Goal: Information Seeking & Learning: Learn about a topic

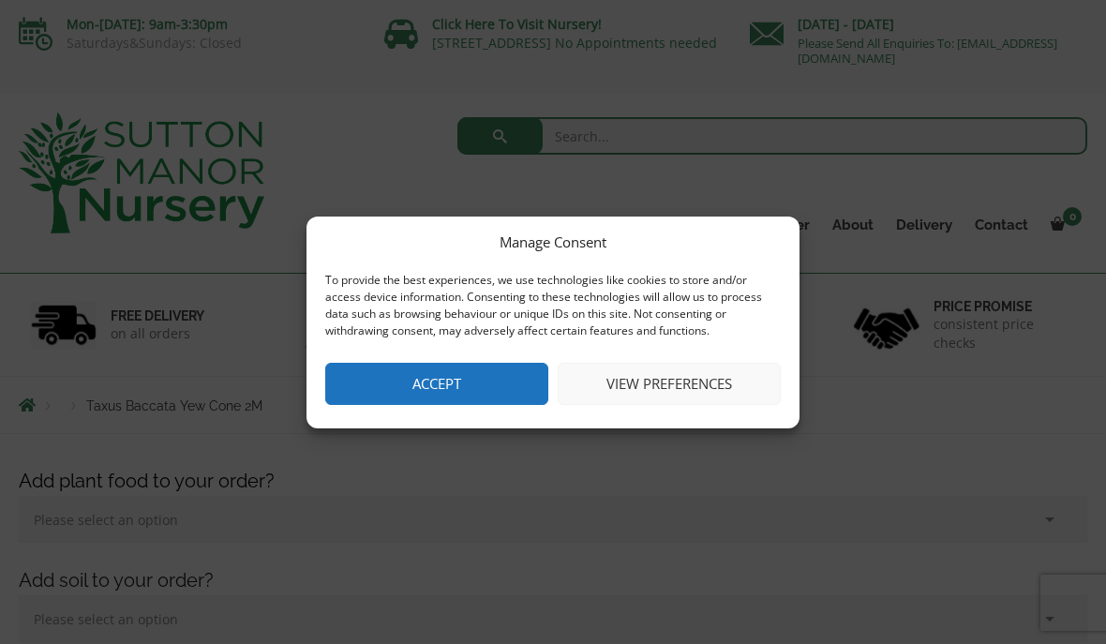
click at [479, 393] on button "Accept" at bounding box center [436, 384] width 223 height 42
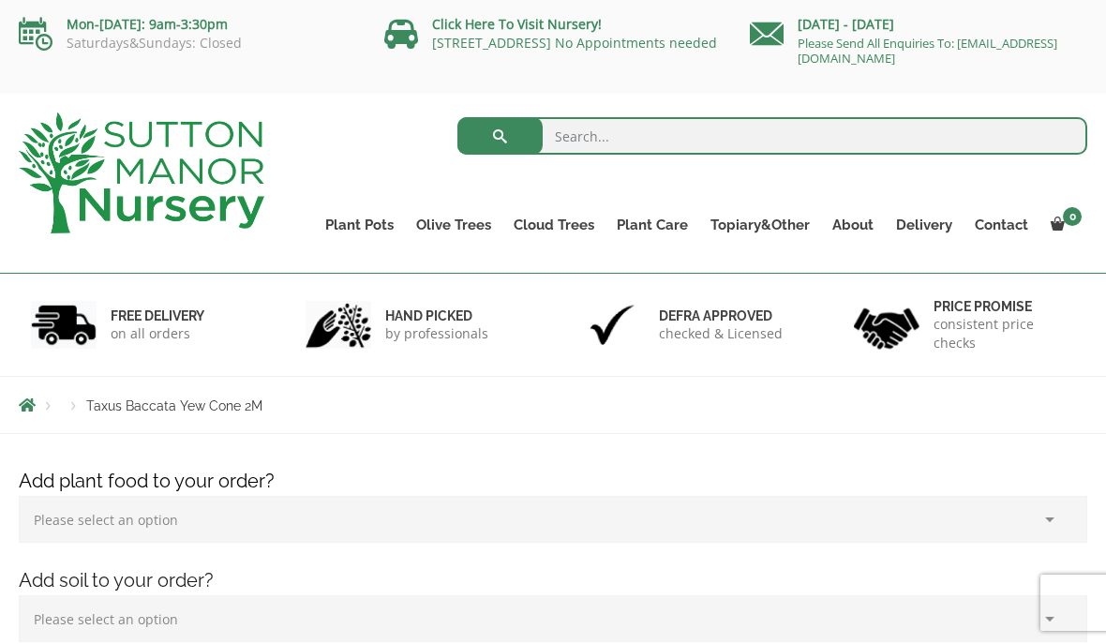
click at [612, 129] on input "search" at bounding box center [772, 135] width 631 height 37
type input "Yew topiary"
click at [500, 136] on button "submit" at bounding box center [499, 135] width 85 height 37
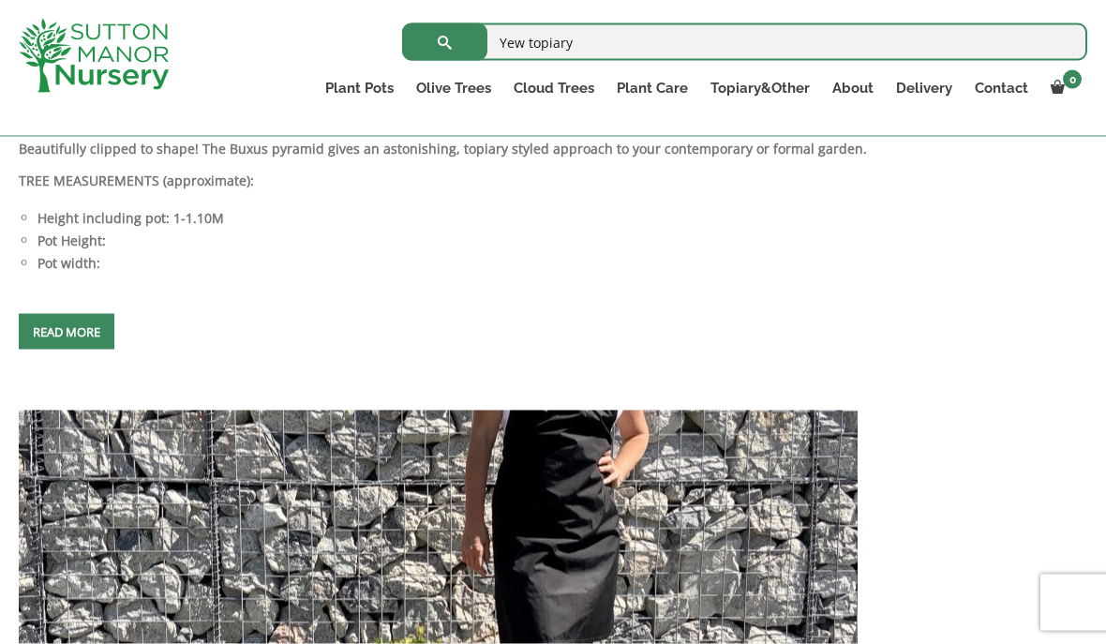
scroll to position [4496, 0]
click at [67, 331] on span at bounding box center [67, 331] width 0 height 0
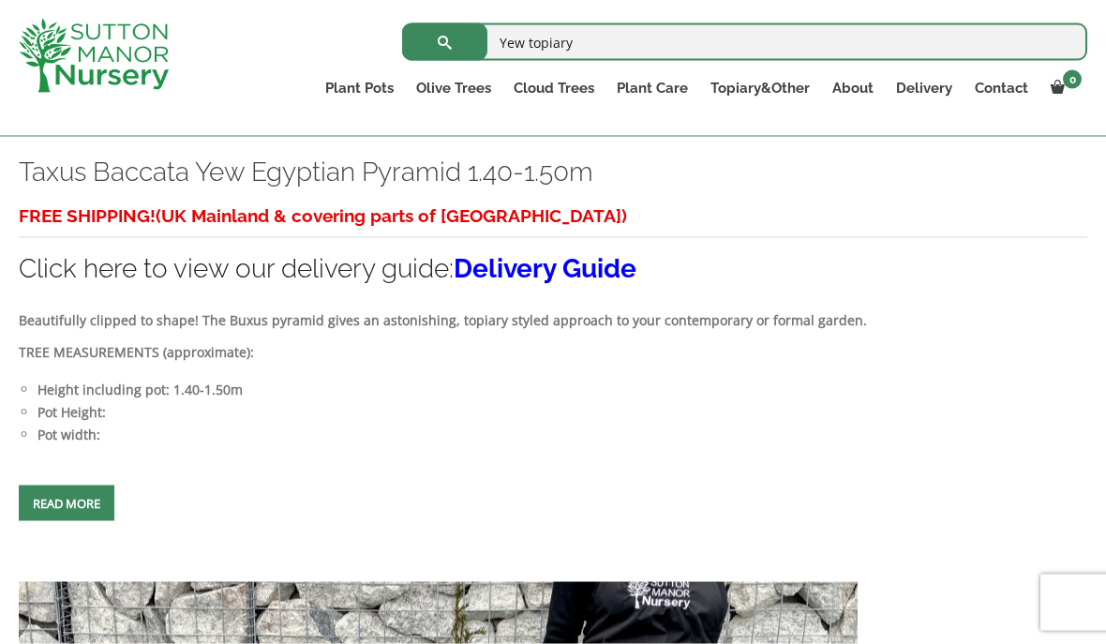
scroll to position [2580, 0]
click at [67, 503] on span at bounding box center [67, 503] width 0 height 0
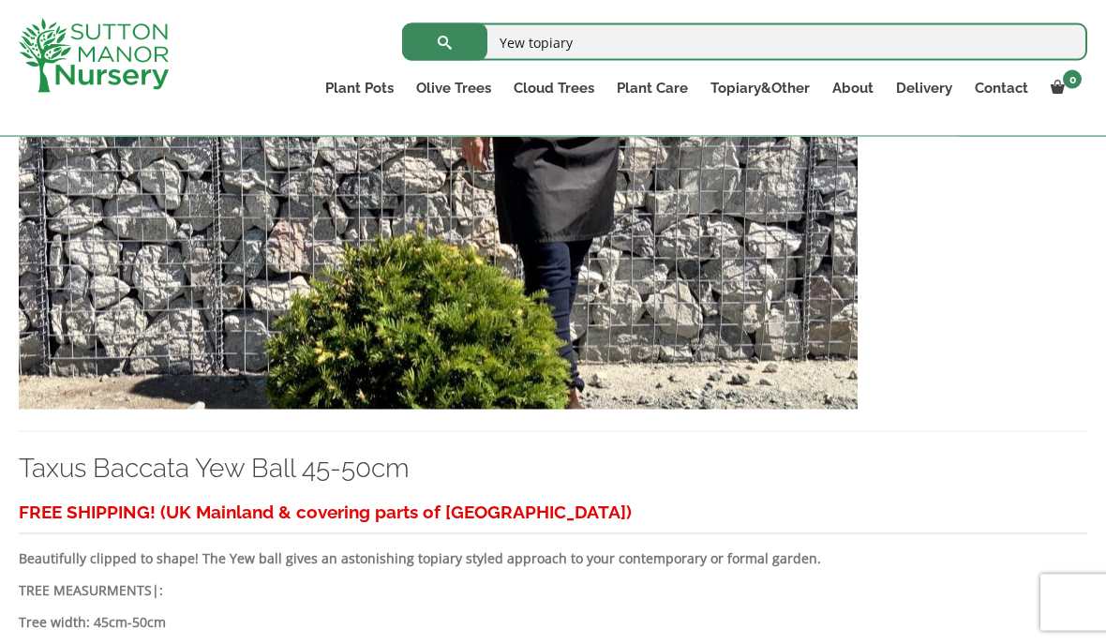
scroll to position [4899, 0]
click at [816, 410] on img at bounding box center [438, 208] width 839 height 403
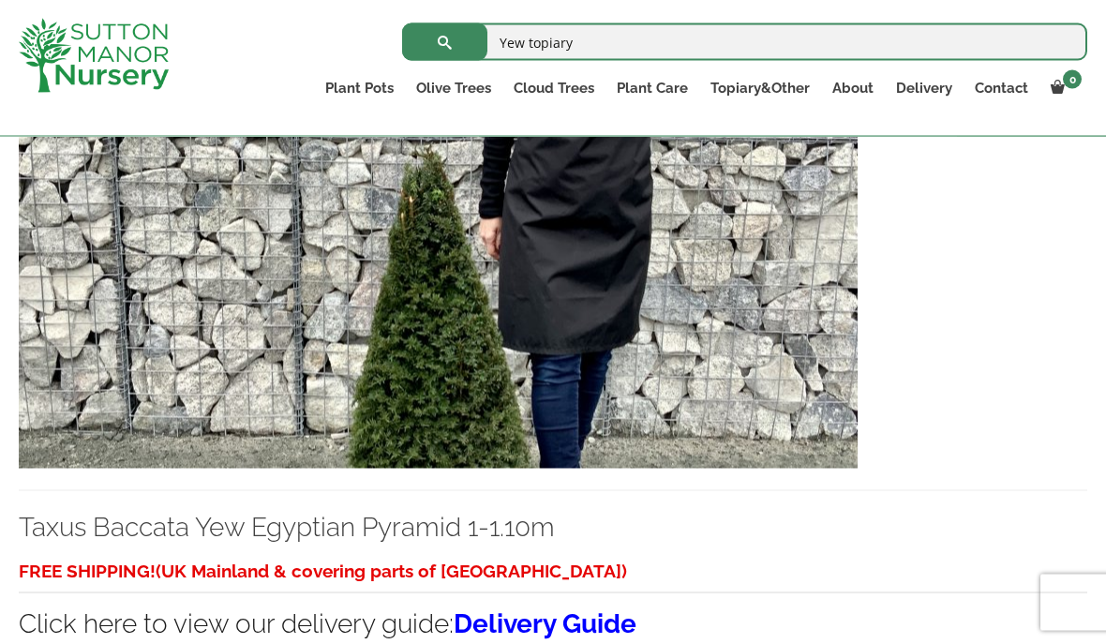
scroll to position [3969, 0]
click at [795, 451] on img at bounding box center [438, 266] width 839 height 403
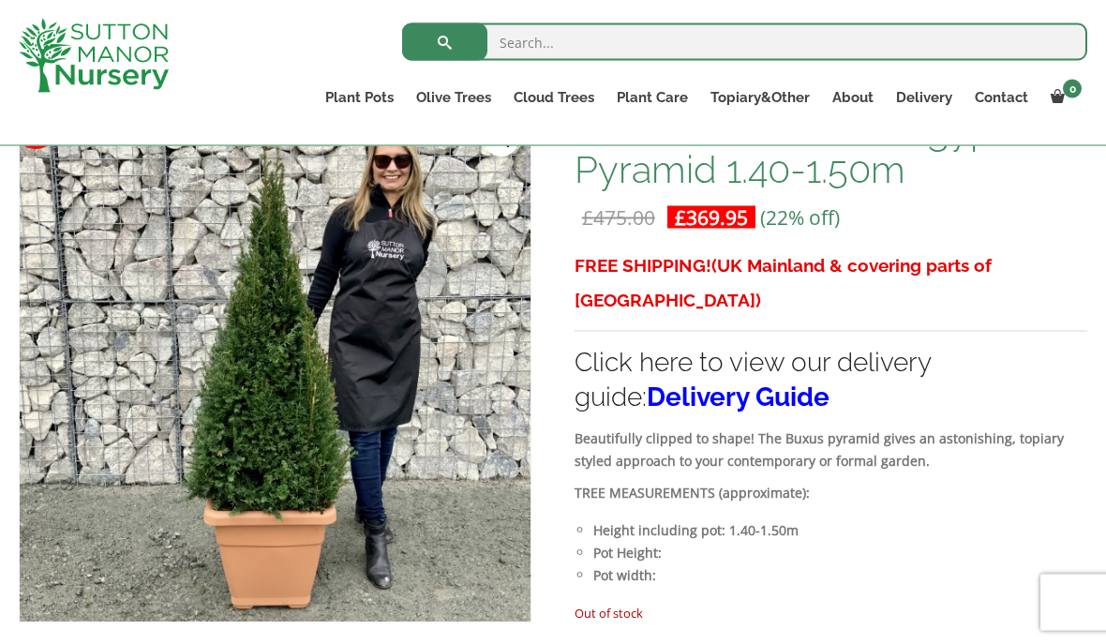
scroll to position [304, 0]
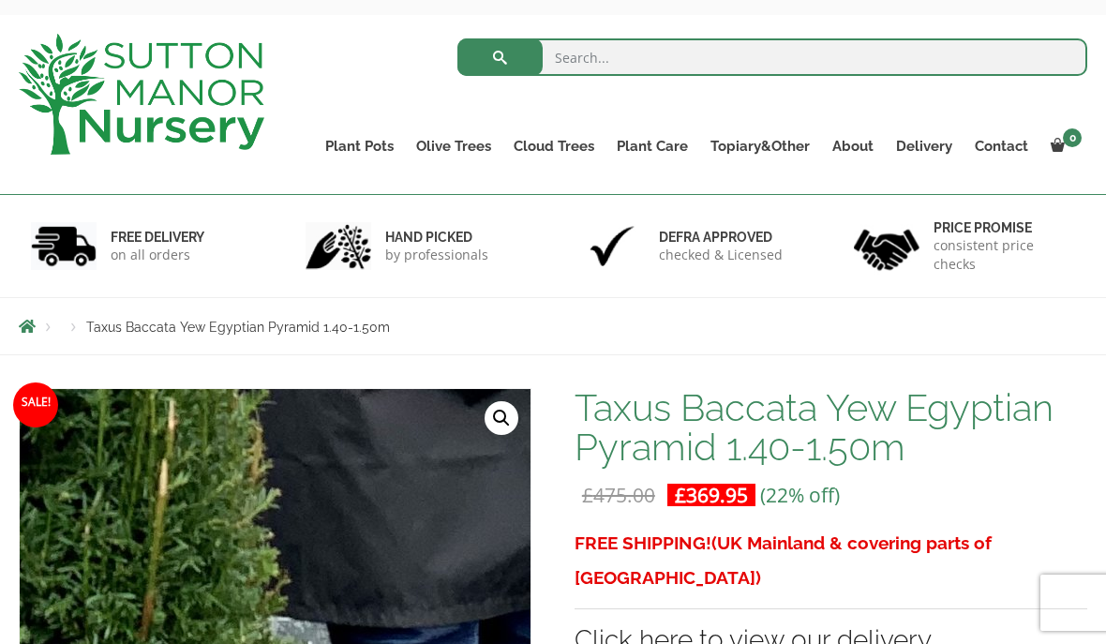
scroll to position [0, 0]
